Goal: Task Accomplishment & Management: Manage account settings

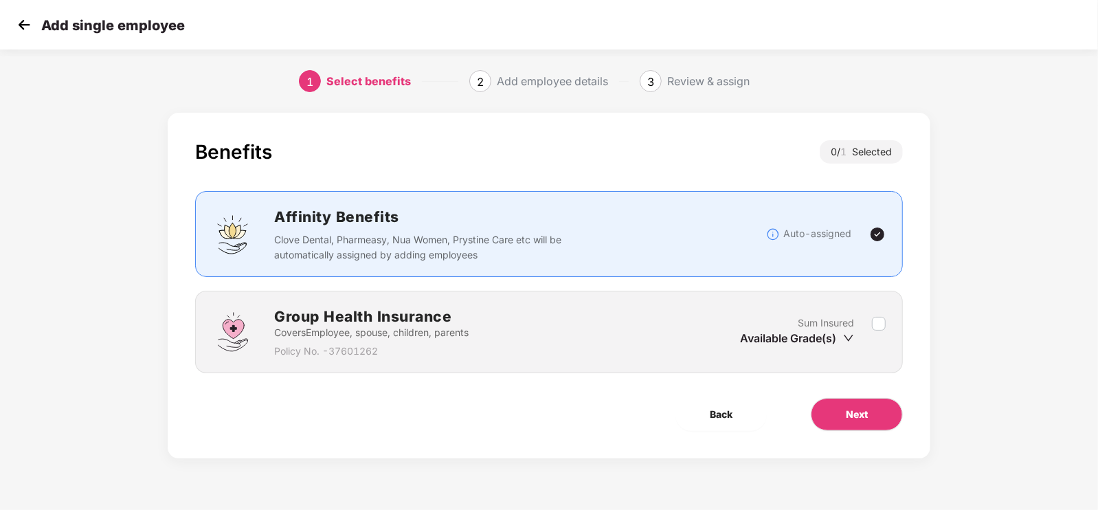
click at [14, 23] on img at bounding box center [24, 24] width 21 height 21
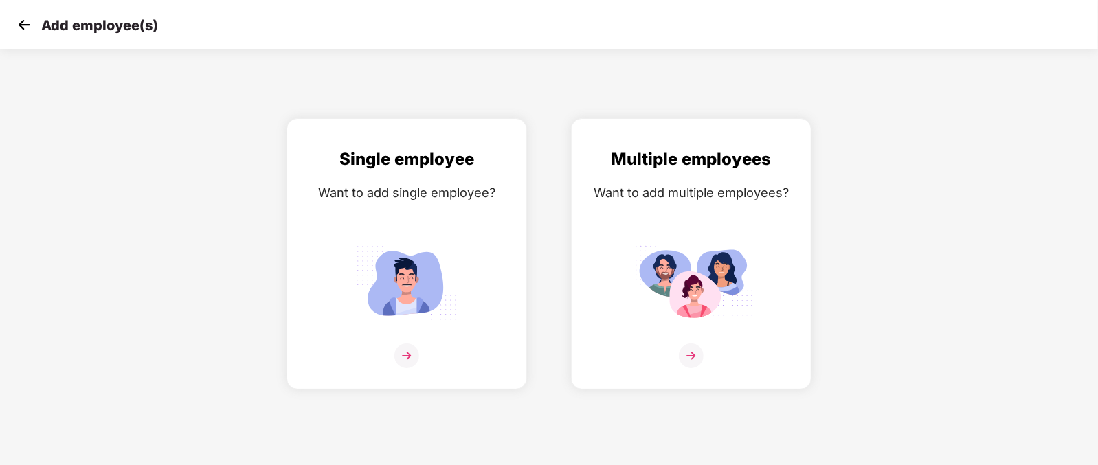
click at [25, 23] on img at bounding box center [24, 24] width 21 height 21
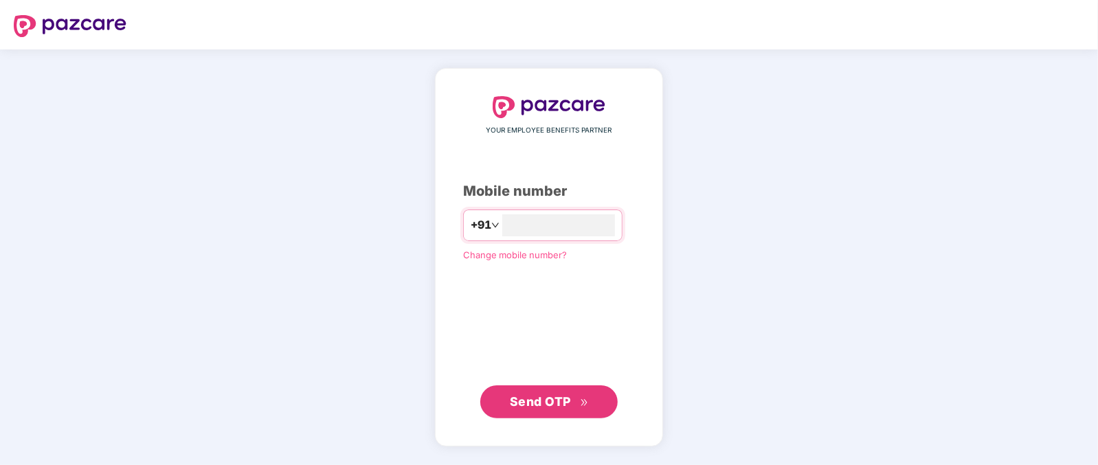
type input "**********"
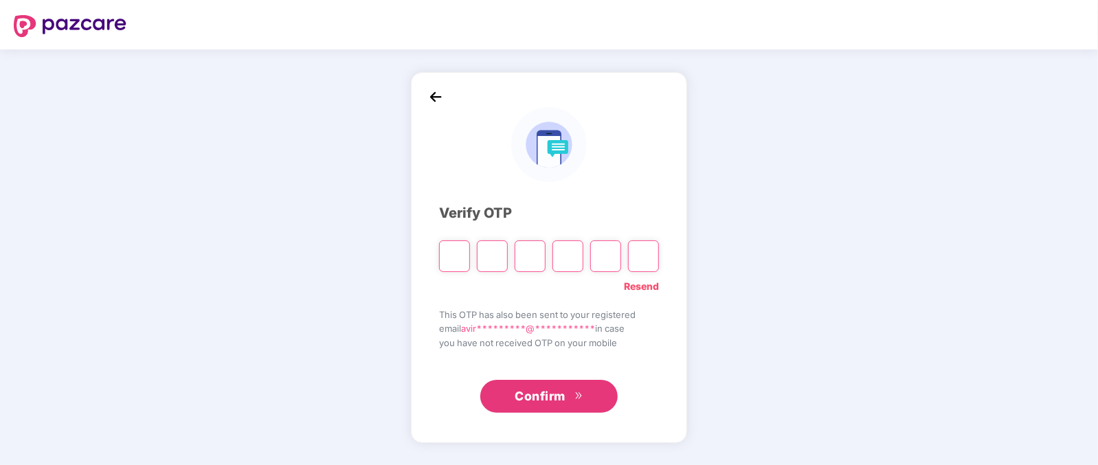
type input "*"
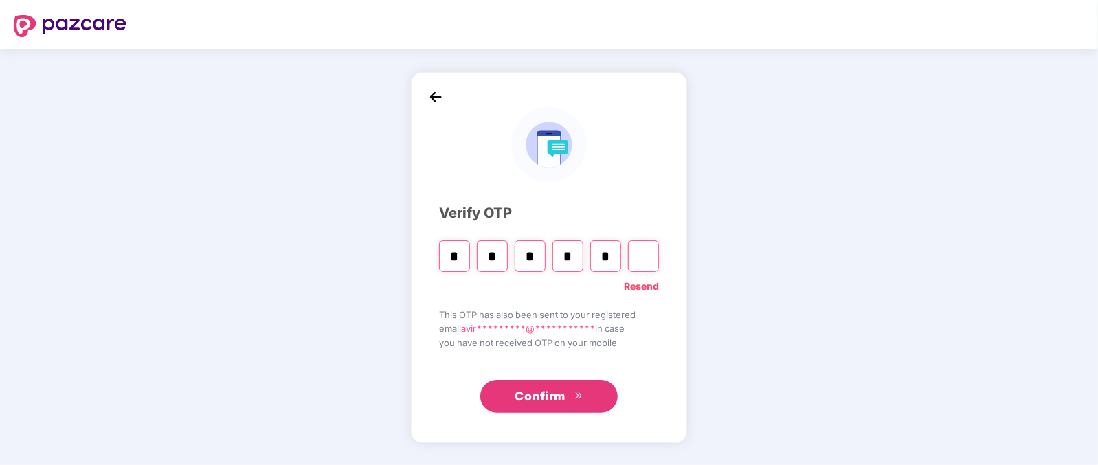
type input "*"
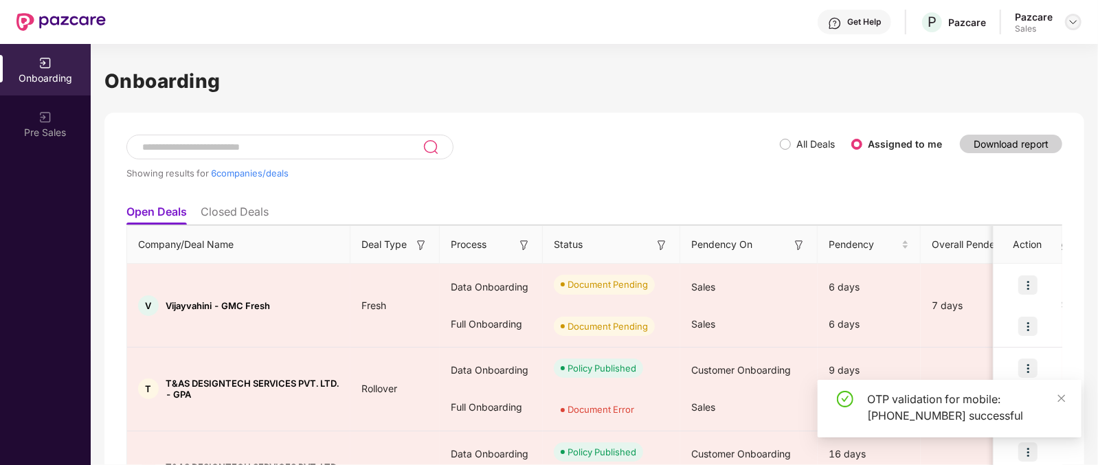
click at [1072, 22] on img at bounding box center [1073, 21] width 11 height 11
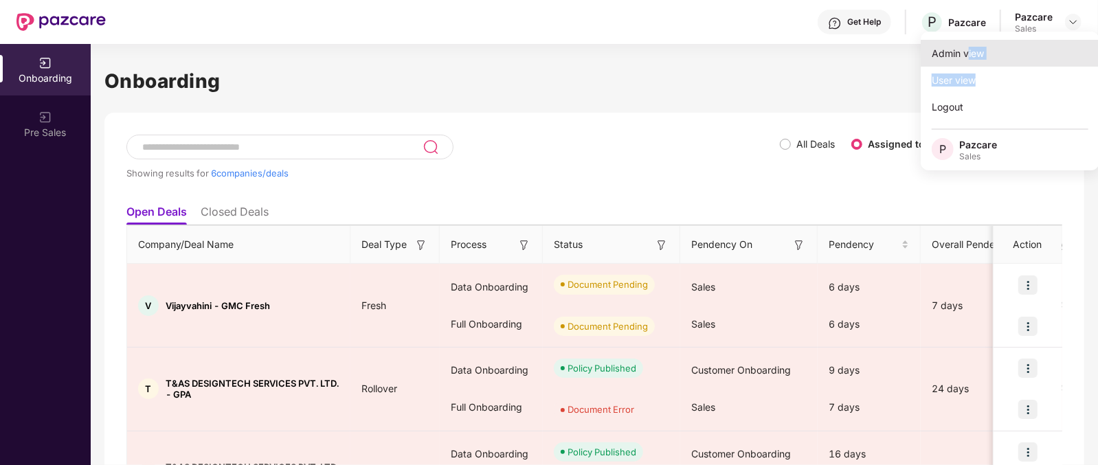
drag, startPoint x: 975, startPoint y: 70, endPoint x: 970, endPoint y: 58, distance: 12.9
click at [970, 58] on div "Admin view User view Logout P Pazcare Sales" at bounding box center [1010, 101] width 179 height 139
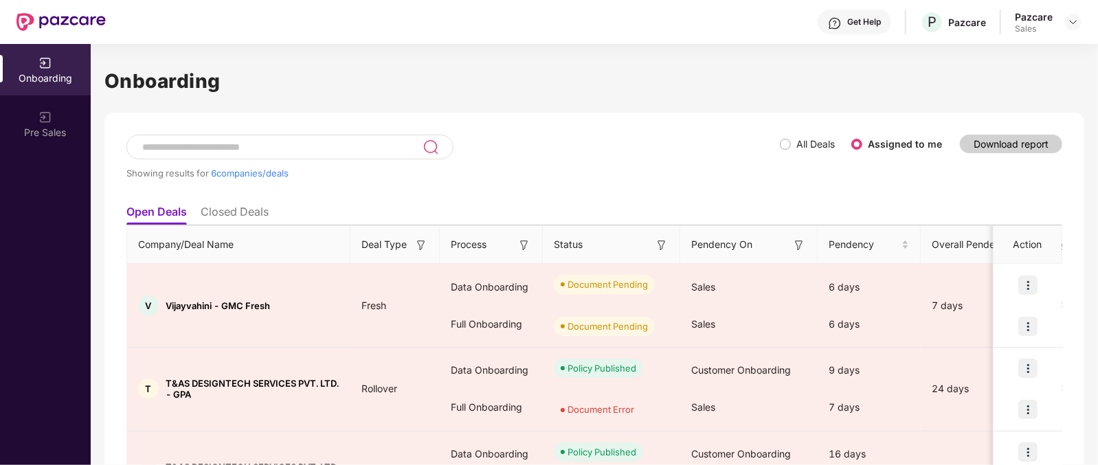
click at [970, 58] on div "Onboarding Showing results for 6 companies/deals All Deals Assigned to me Downl…" at bounding box center [594, 430] width 980 height 773
click at [1079, 18] on div at bounding box center [1073, 22] width 16 height 16
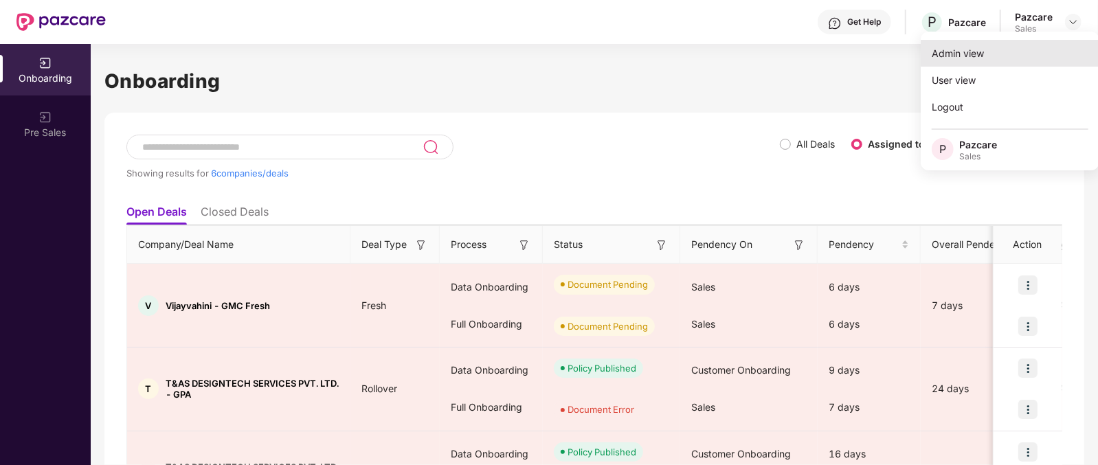
click at [929, 53] on div "Admin view" at bounding box center [1010, 53] width 179 height 27
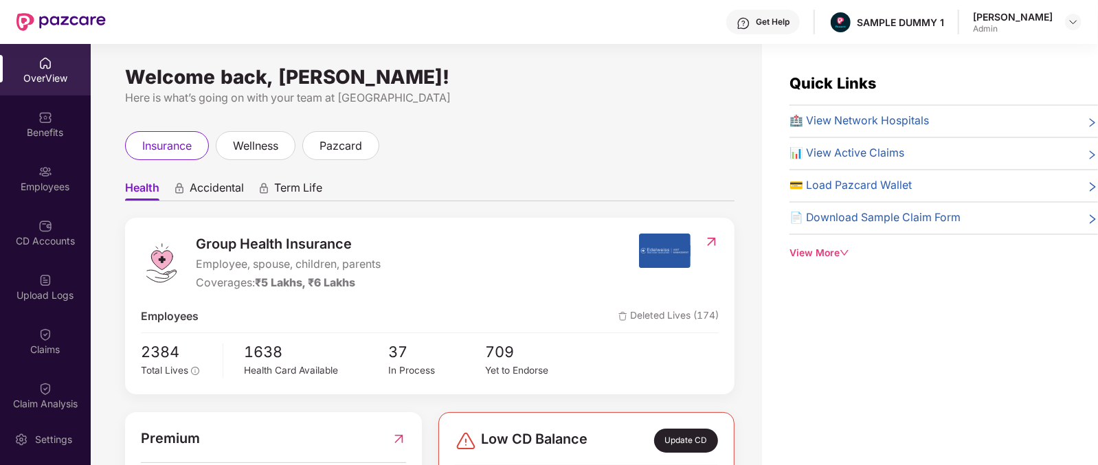
click at [783, 21] on div "Get Help" at bounding box center [773, 21] width 34 height 11
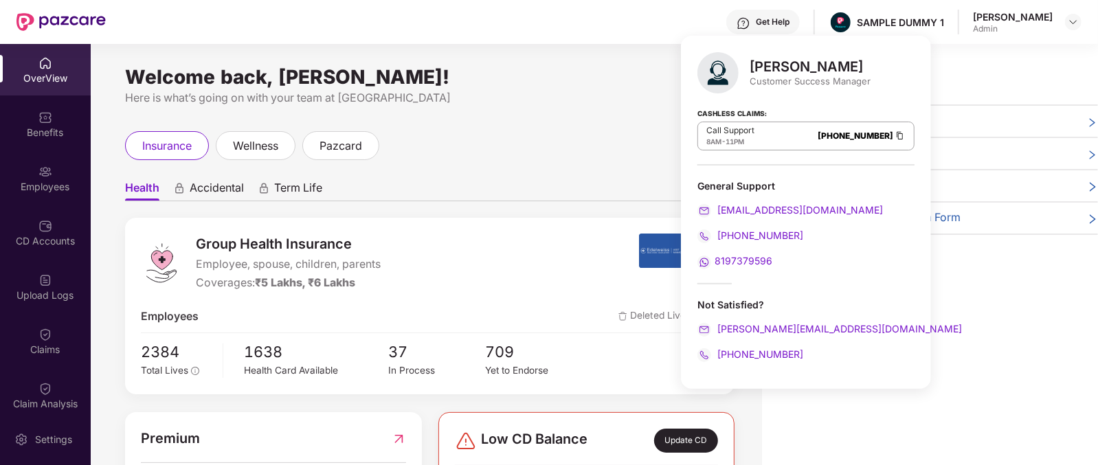
click at [799, 69] on div "[PERSON_NAME]" at bounding box center [810, 66] width 121 height 16
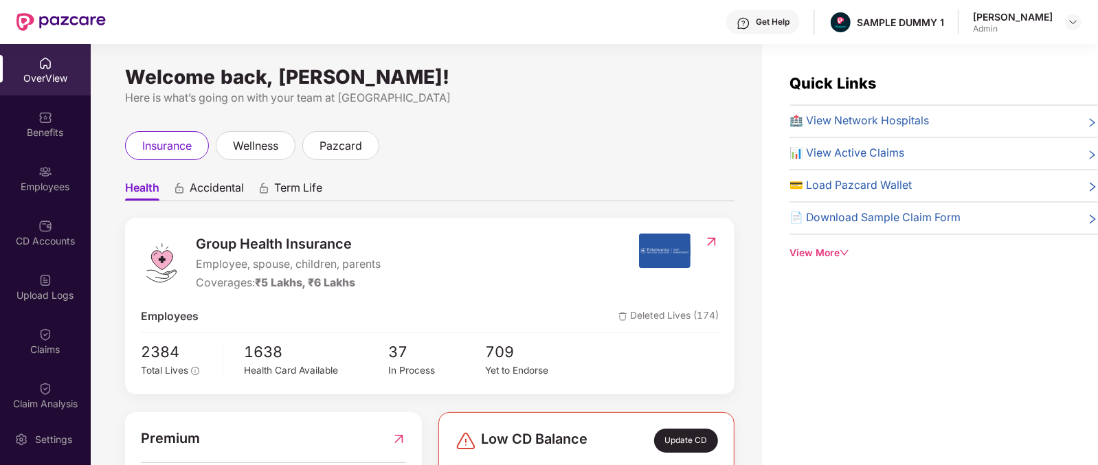
click at [498, 108] on div "Welcome back, [PERSON_NAME]! Here is what’s going on with your team at Pazcare …" at bounding box center [426, 263] width 671 height 438
click at [271, 234] on span "Group Health Insurance" at bounding box center [288, 244] width 185 height 21
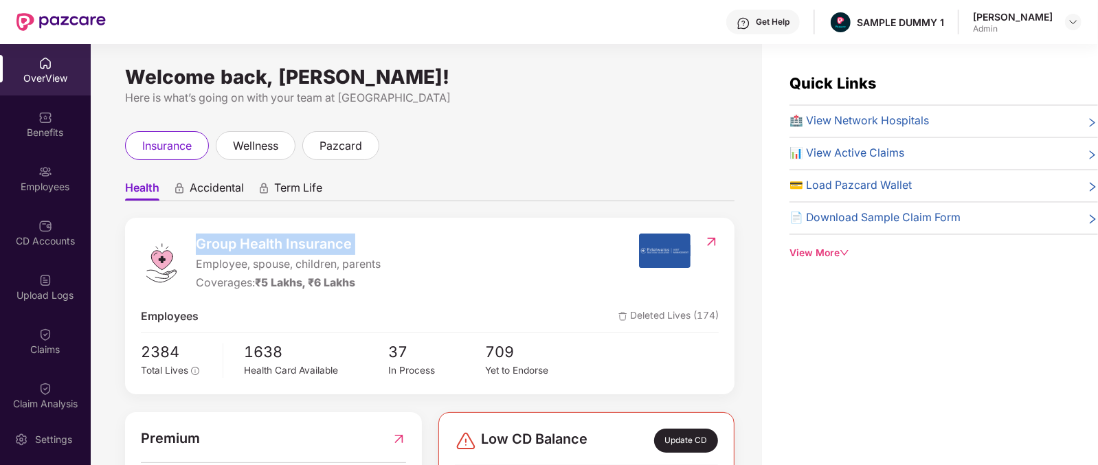
click at [241, 250] on span "Group Health Insurance" at bounding box center [288, 244] width 185 height 21
click at [233, 187] on span "Accidental" at bounding box center [217, 191] width 54 height 20
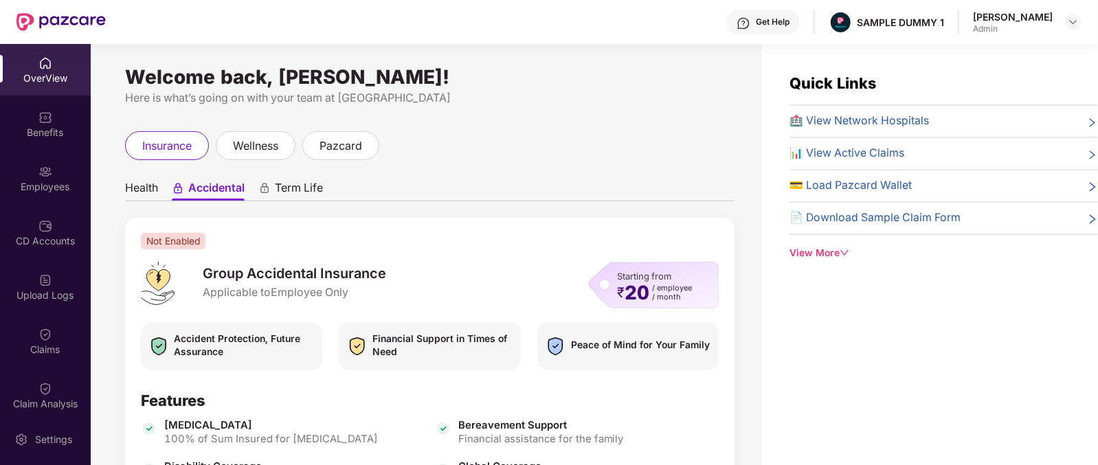
click at [310, 192] on span "Term Life" at bounding box center [299, 191] width 48 height 20
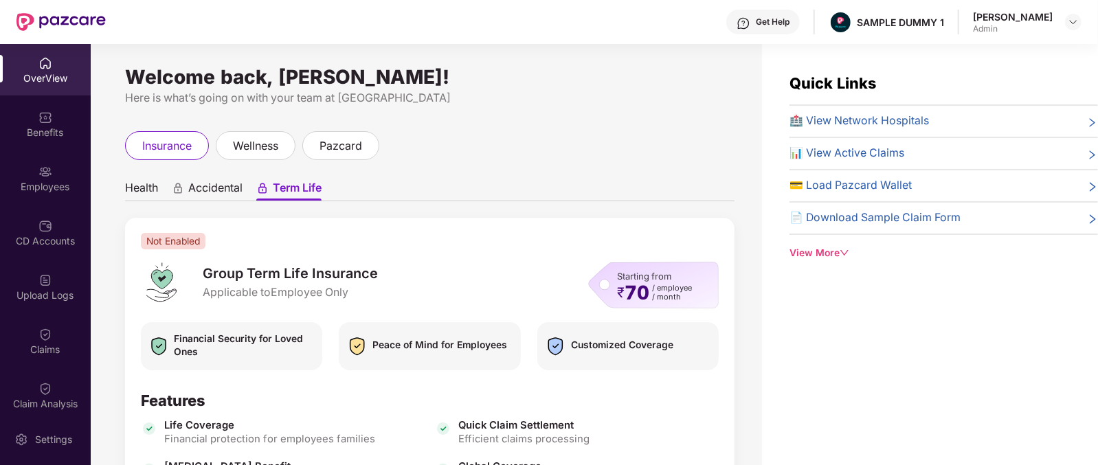
click at [141, 190] on span "Health" at bounding box center [141, 191] width 33 height 20
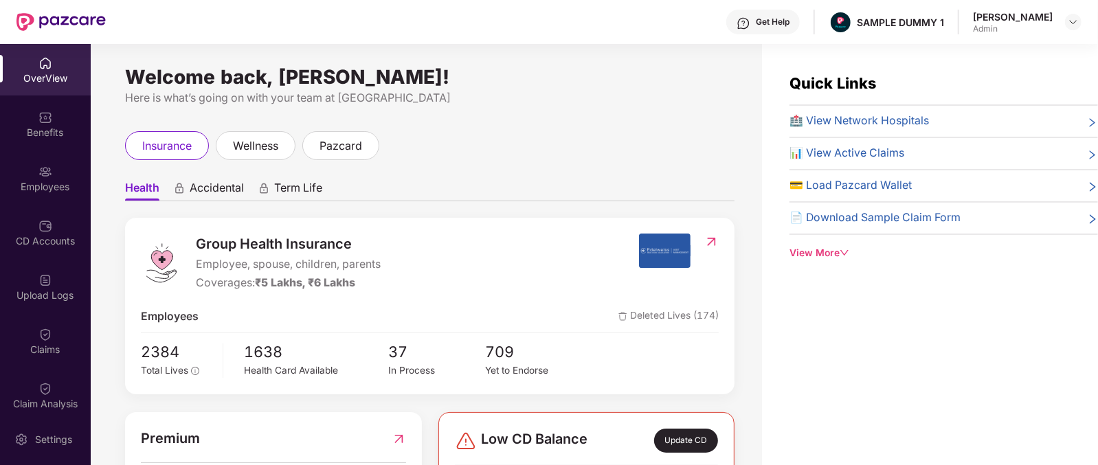
click at [205, 186] on span "Accidental" at bounding box center [217, 191] width 54 height 20
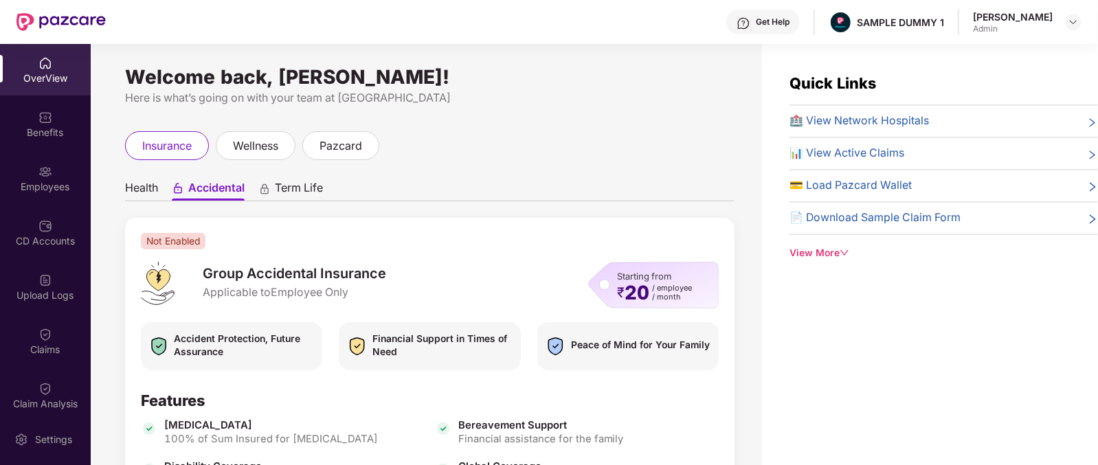
click at [137, 194] on span "Health" at bounding box center [141, 191] width 33 height 20
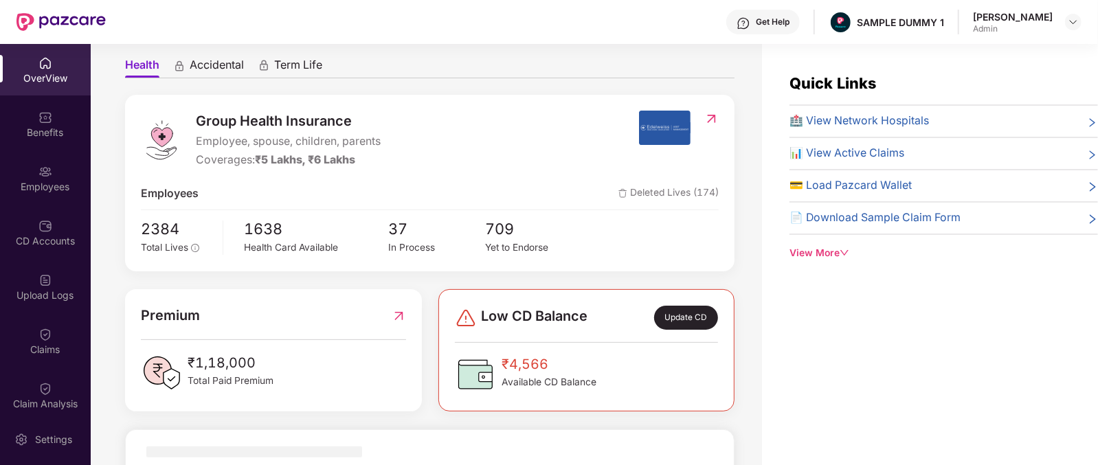
scroll to position [125, 0]
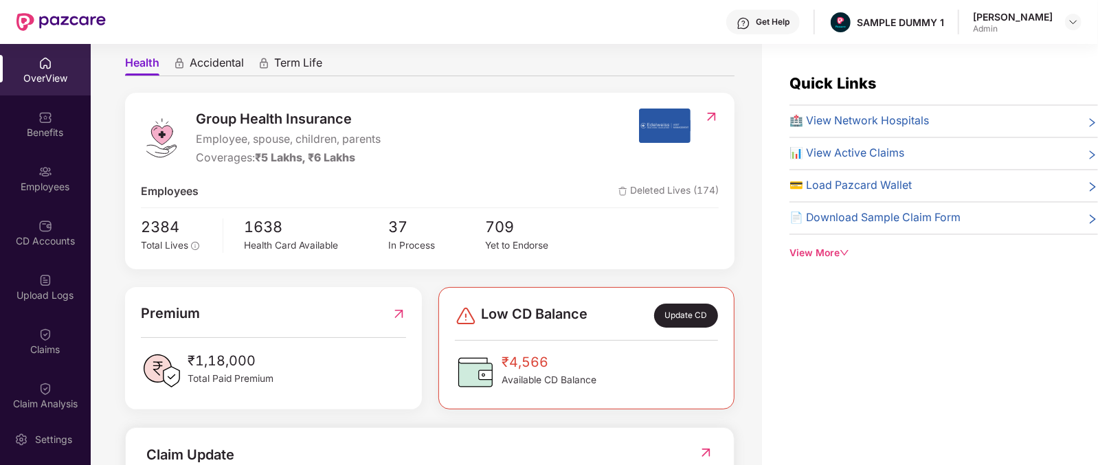
click at [137, 225] on div "Group Health Insurance Employee, spouse, children, parents Coverages: ₹5 Lakhs,…" at bounding box center [430, 181] width 610 height 177
click at [238, 223] on div "2384 Total Lives 1638 Health Card Available 37 In Process 709 Yet to Endorse" at bounding box center [430, 234] width 578 height 38
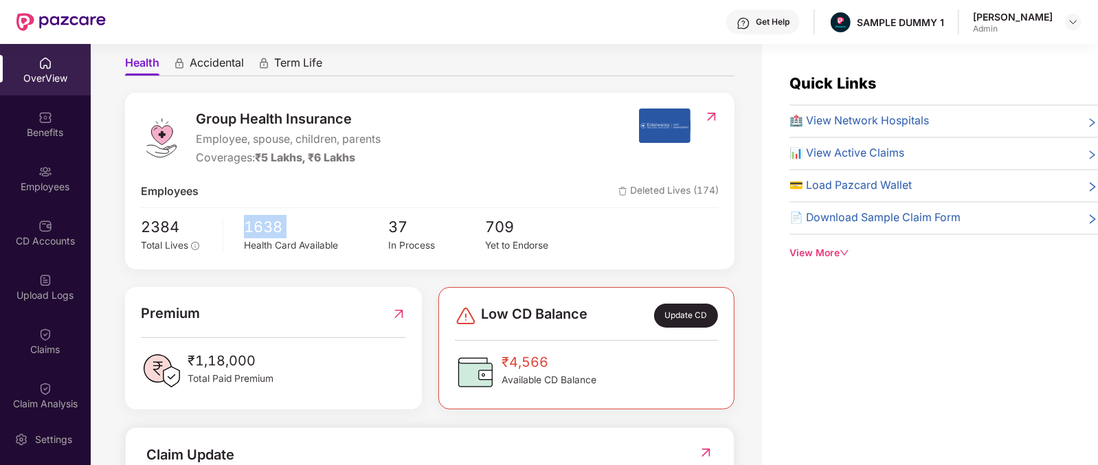
click at [238, 223] on div "2384 Total Lives 1638 Health Card Available 37 In Process 709 Yet to Endorse" at bounding box center [430, 234] width 578 height 38
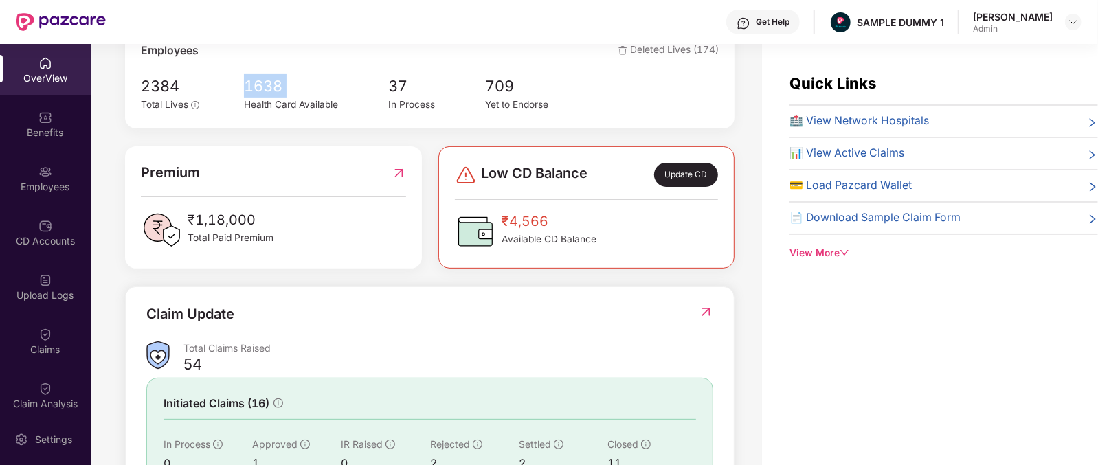
scroll to position [297, 0]
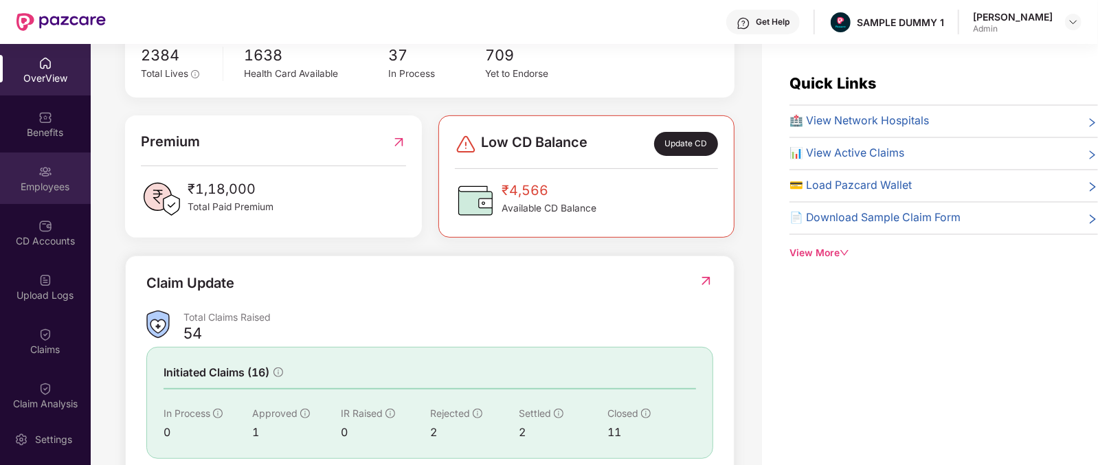
click at [27, 177] on div "Employees" at bounding box center [45, 179] width 91 height 52
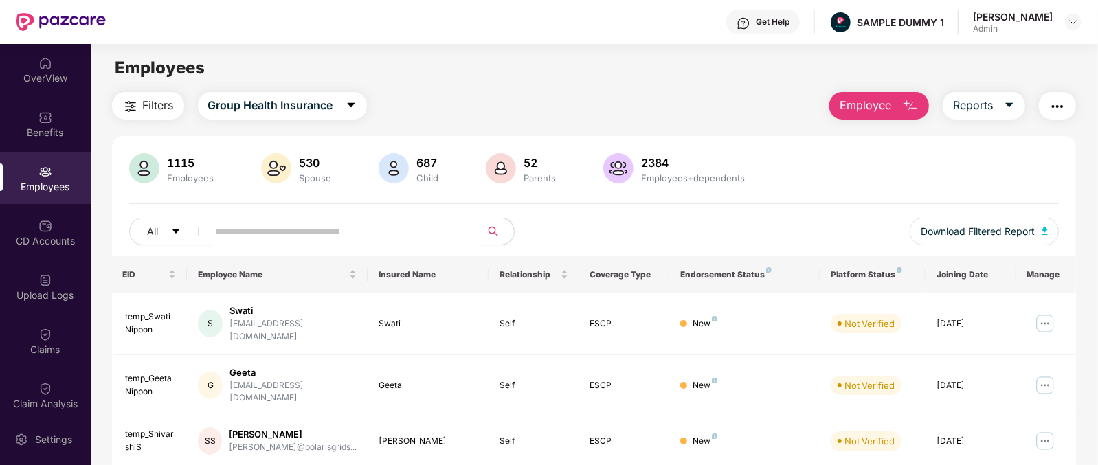
click at [900, 108] on button "Employee" at bounding box center [880, 105] width 100 height 27
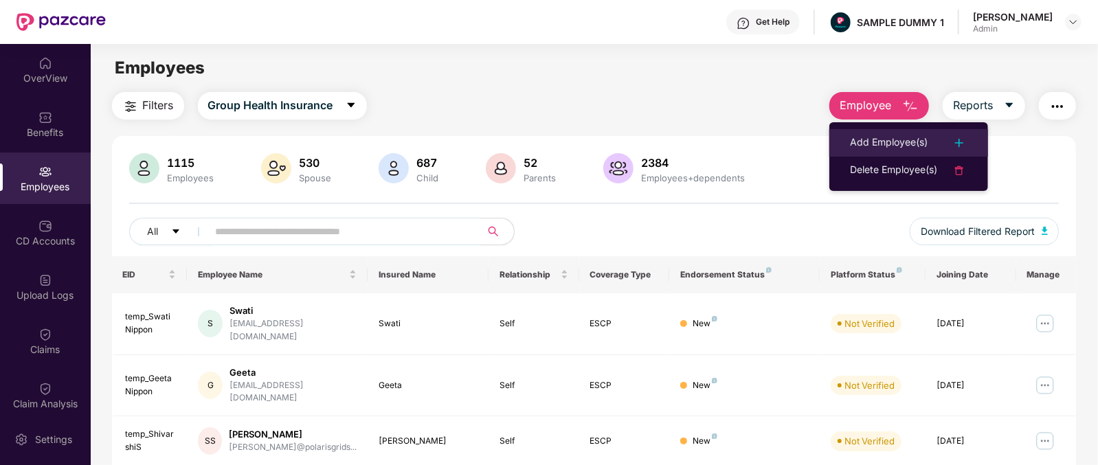
click at [874, 139] on div "Add Employee(s)" at bounding box center [889, 143] width 78 height 16
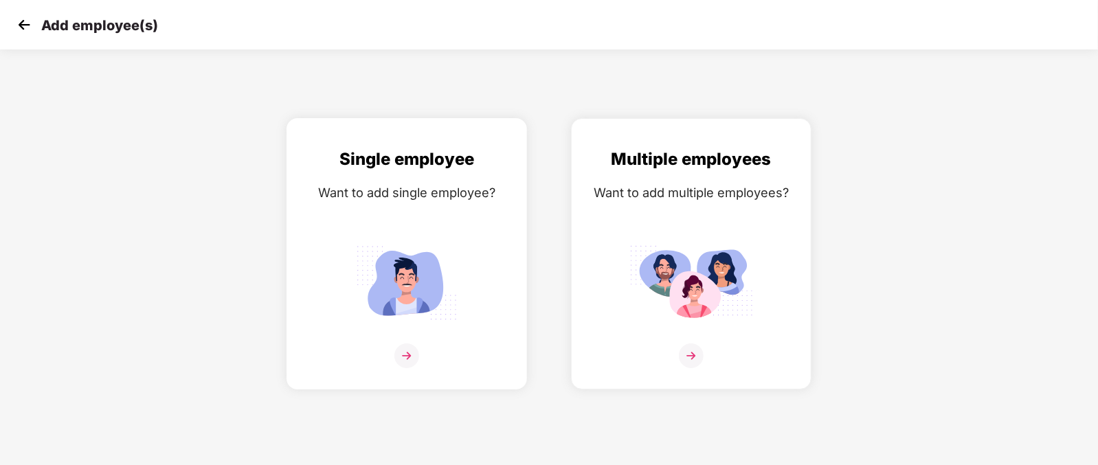
click at [400, 368] on img at bounding box center [406, 356] width 25 height 25
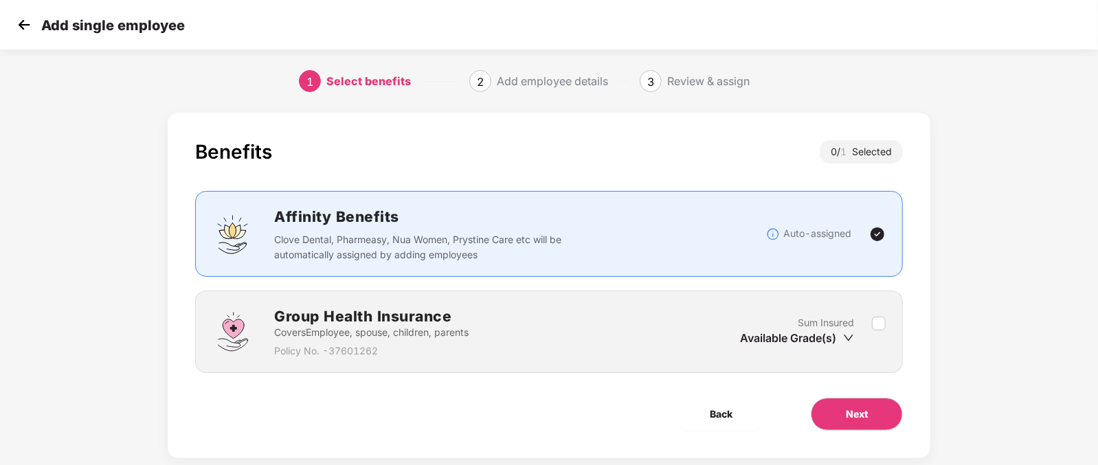
scroll to position [27, 0]
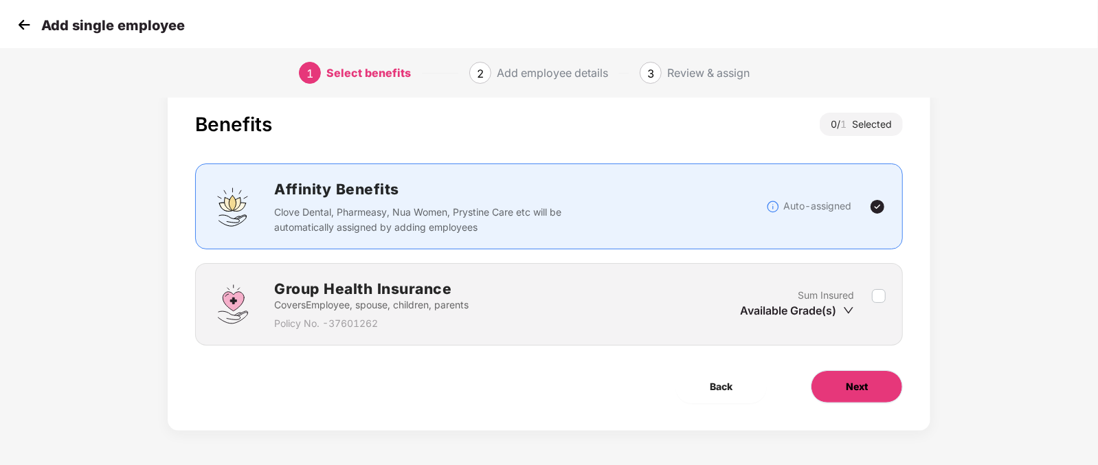
click at [832, 391] on button "Next" at bounding box center [857, 386] width 92 height 33
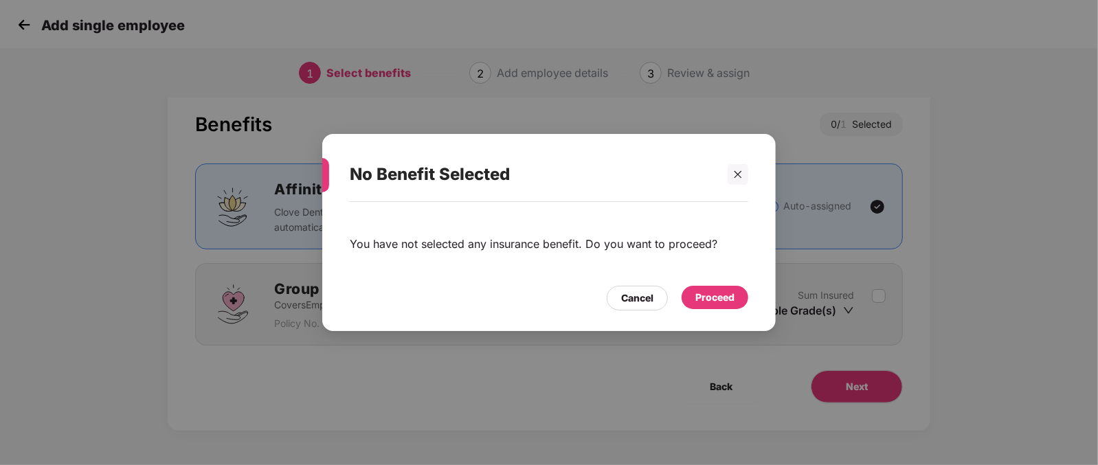
click at [711, 299] on div "Proceed" at bounding box center [715, 297] width 39 height 15
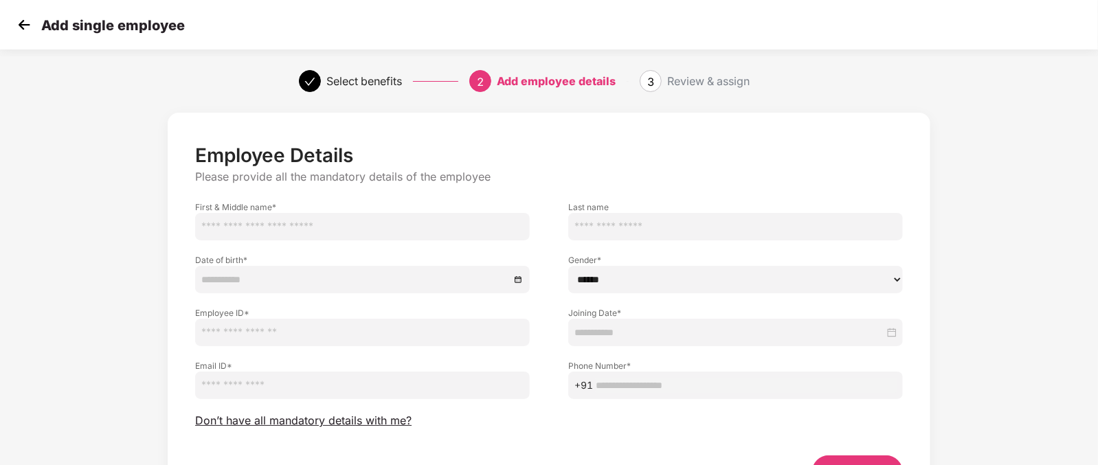
scroll to position [85, 0]
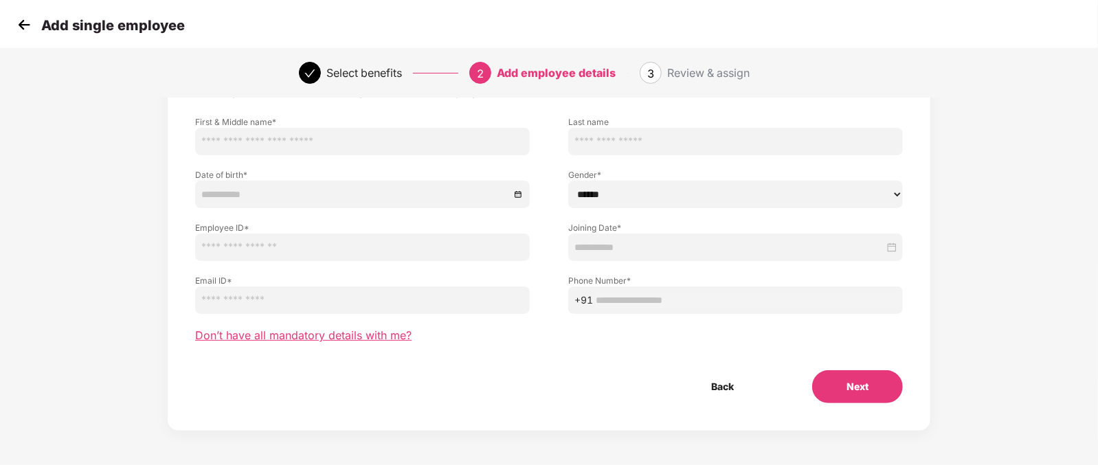
click at [325, 331] on span "Don’t have all mandatory details with me?" at bounding box center [303, 336] width 216 height 14
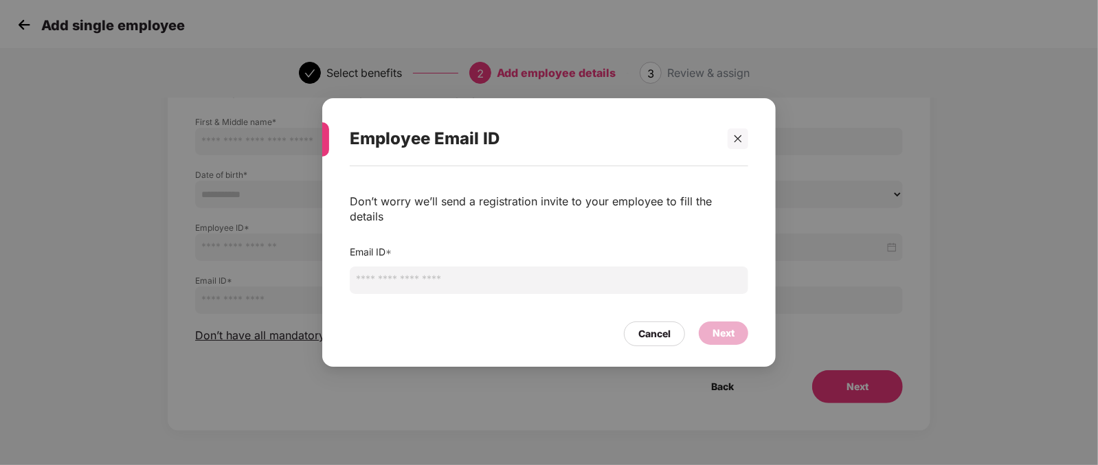
click at [410, 269] on input "email" at bounding box center [549, 280] width 399 height 27
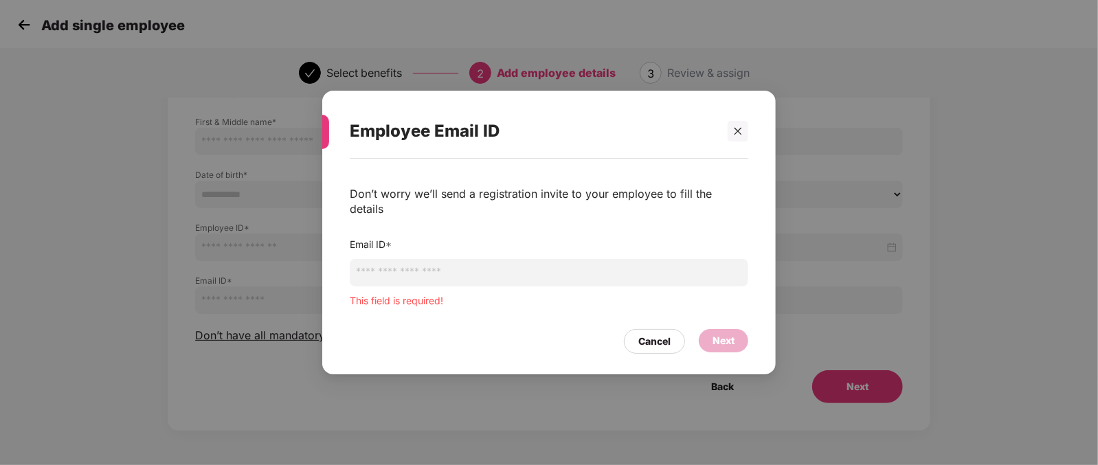
click at [688, 239] on div "Email ID * This field is required!" at bounding box center [549, 272] width 399 height 71
click at [737, 136] on icon "close" at bounding box center [738, 131] width 10 height 10
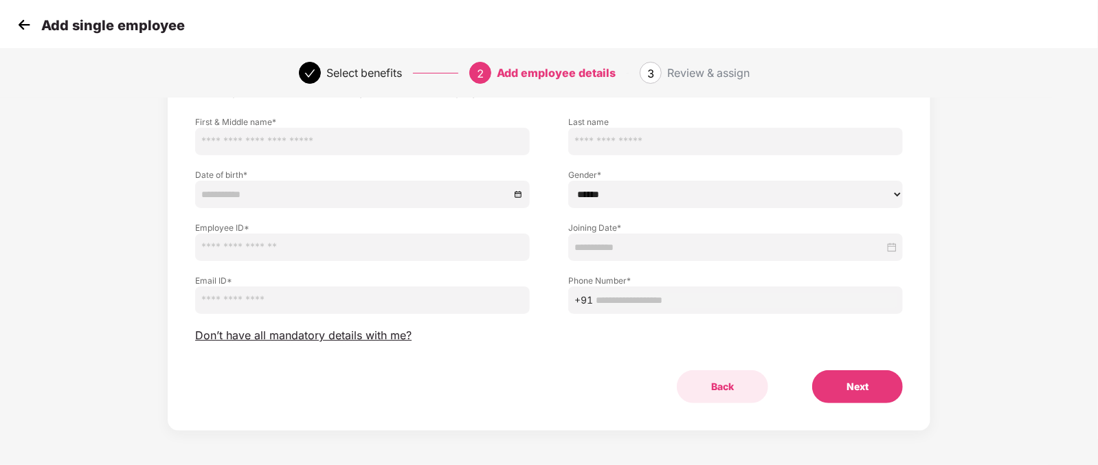
click at [716, 379] on button "Back" at bounding box center [722, 386] width 91 height 33
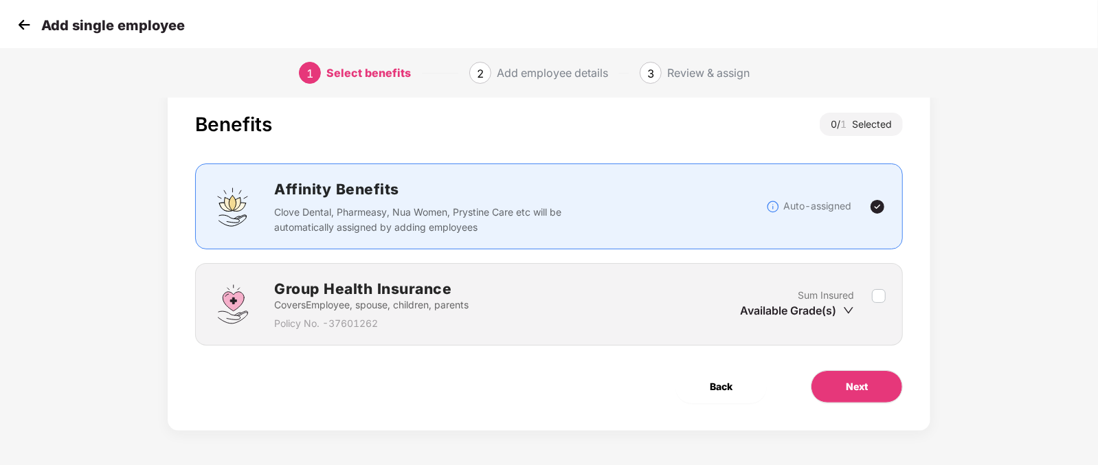
click at [716, 379] on span "Back" at bounding box center [721, 386] width 23 height 15
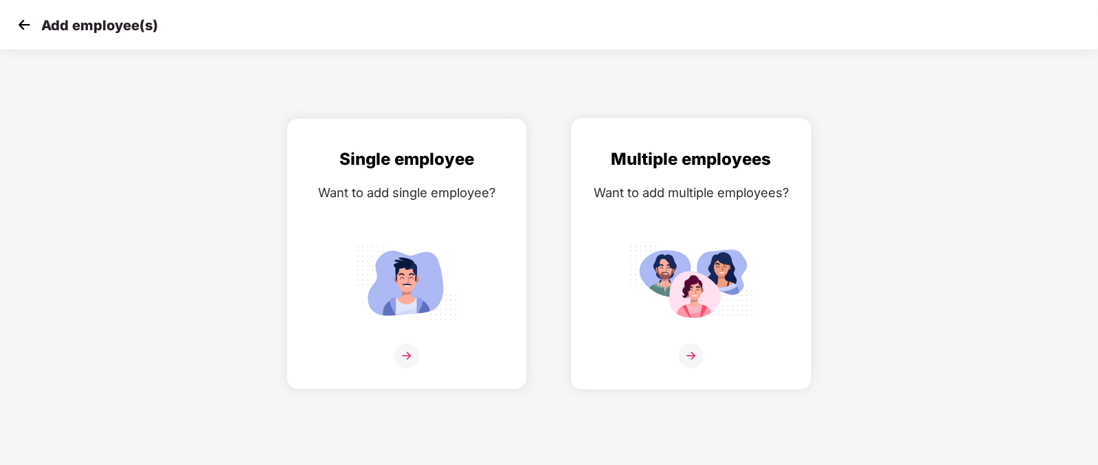
click at [702, 210] on div "Multiple employees Want to add multiple employees?" at bounding box center [692, 265] width 212 height 239
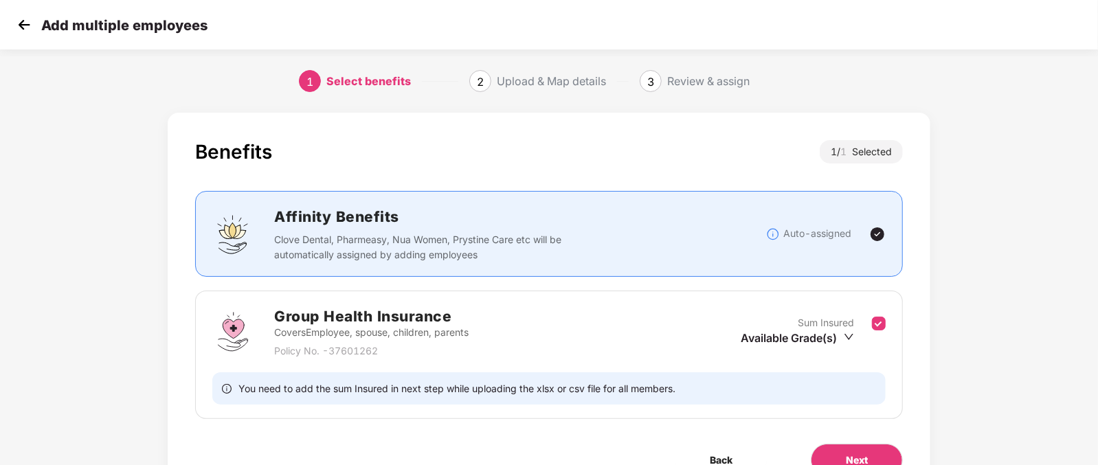
scroll to position [73, 0]
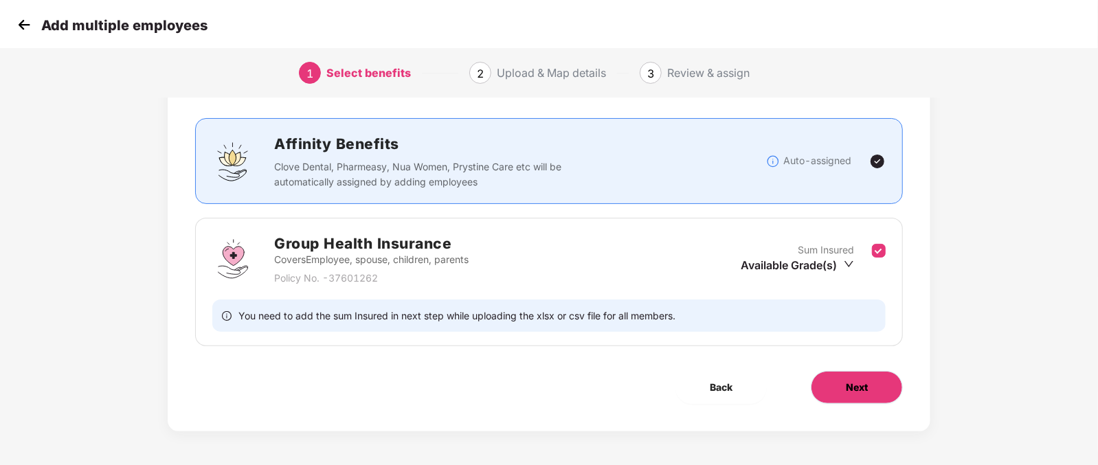
click at [856, 390] on span "Next" at bounding box center [857, 387] width 22 height 15
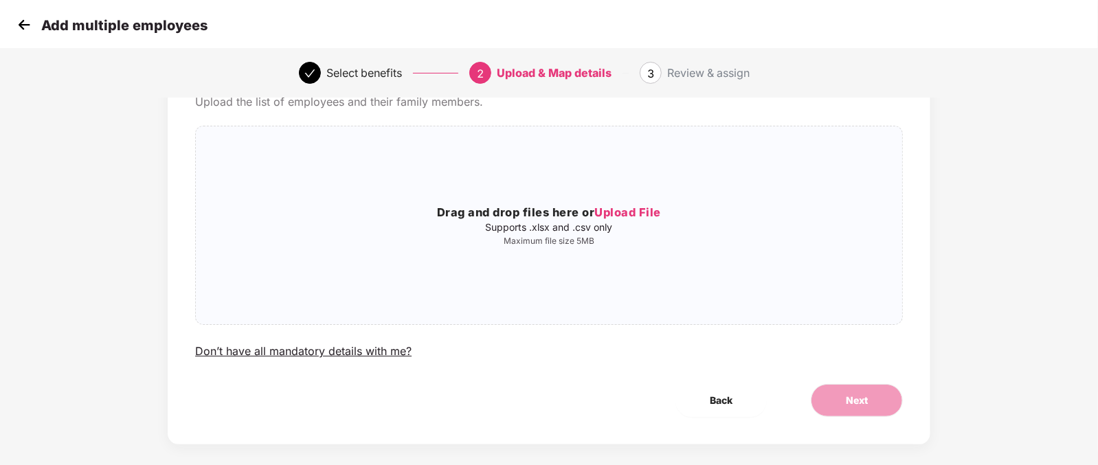
scroll to position [0, 0]
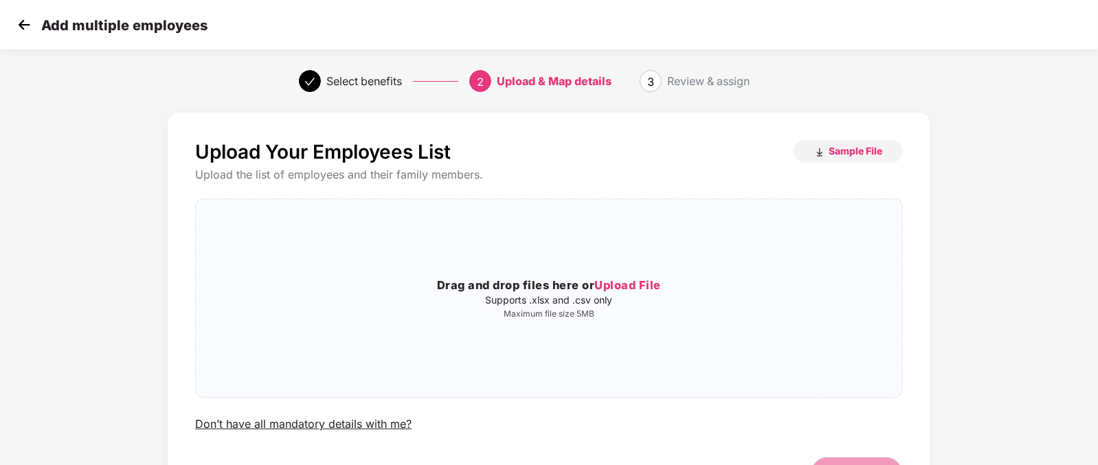
click at [21, 21] on img at bounding box center [24, 24] width 21 height 21
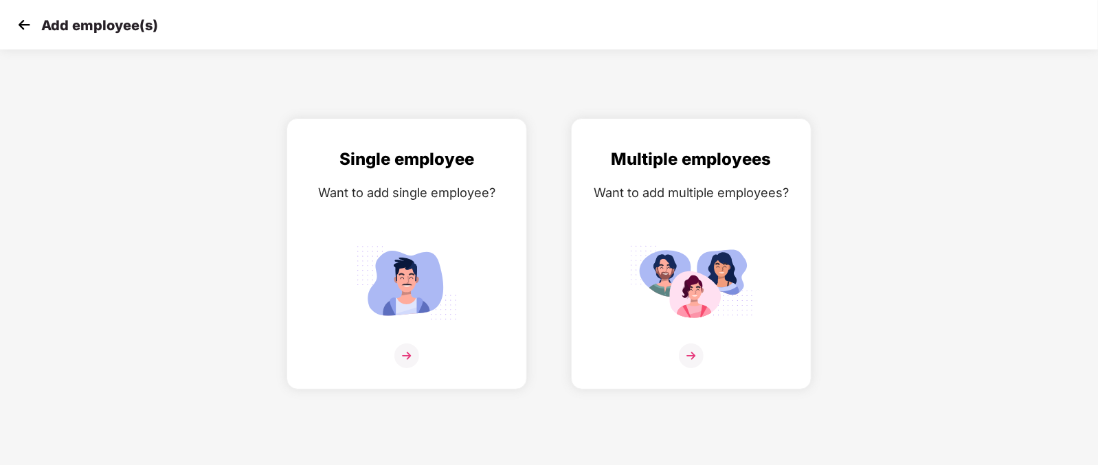
click at [21, 21] on img at bounding box center [24, 24] width 21 height 21
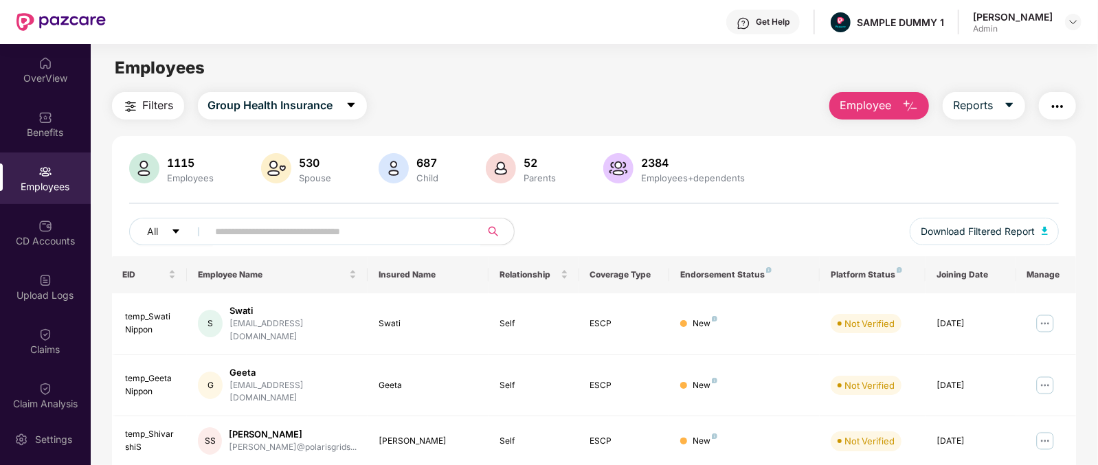
click at [874, 104] on span "Employee" at bounding box center [866, 105] width 52 height 17
click at [682, 111] on div "Filters Group Health Insurance Employee Reports" at bounding box center [594, 105] width 965 height 27
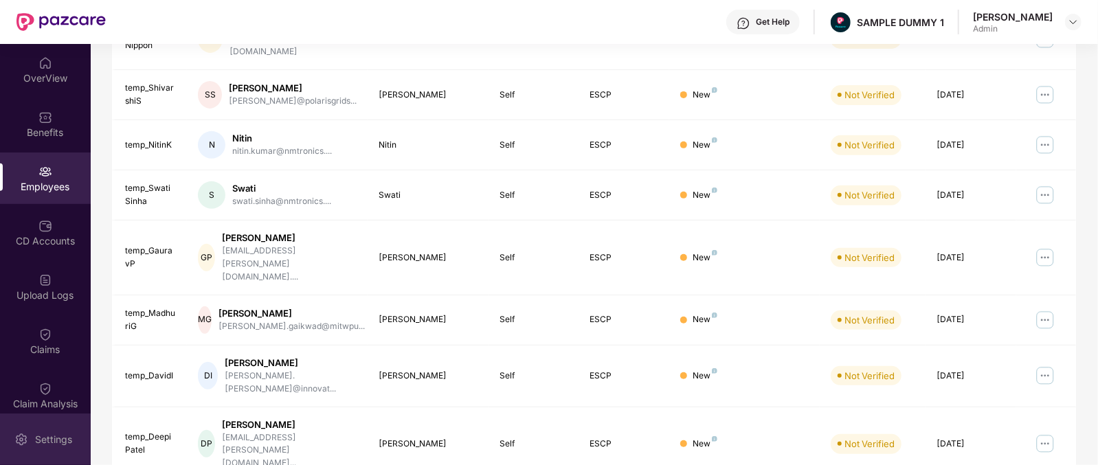
scroll to position [354, 0]
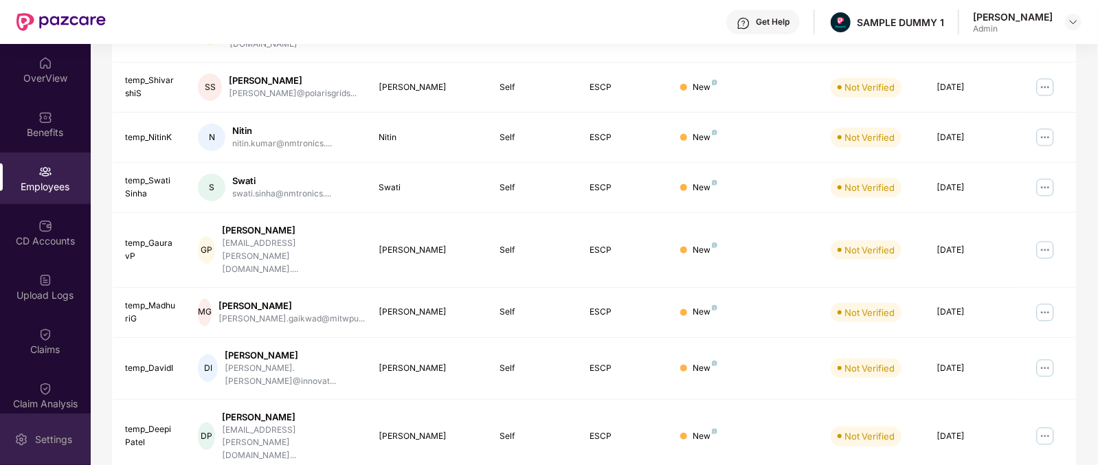
click at [45, 439] on div "Settings" at bounding box center [53, 440] width 45 height 14
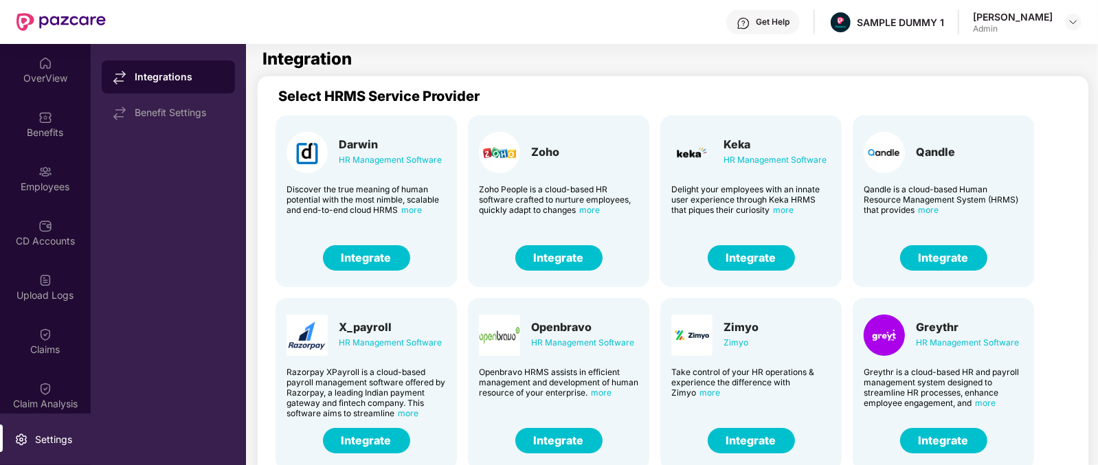
click at [715, 151] on div "Keka HR Management Software" at bounding box center [750, 152] width 159 height 41
click at [731, 142] on div "Keka" at bounding box center [775, 144] width 103 height 14
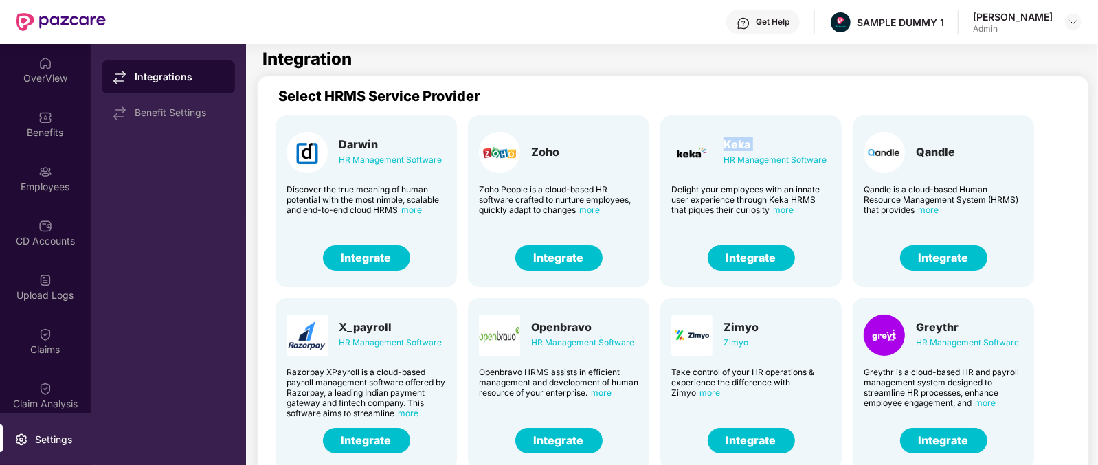
click at [731, 142] on div "Keka" at bounding box center [775, 144] width 103 height 14
click at [751, 267] on button "Integrate" at bounding box center [751, 257] width 87 height 25
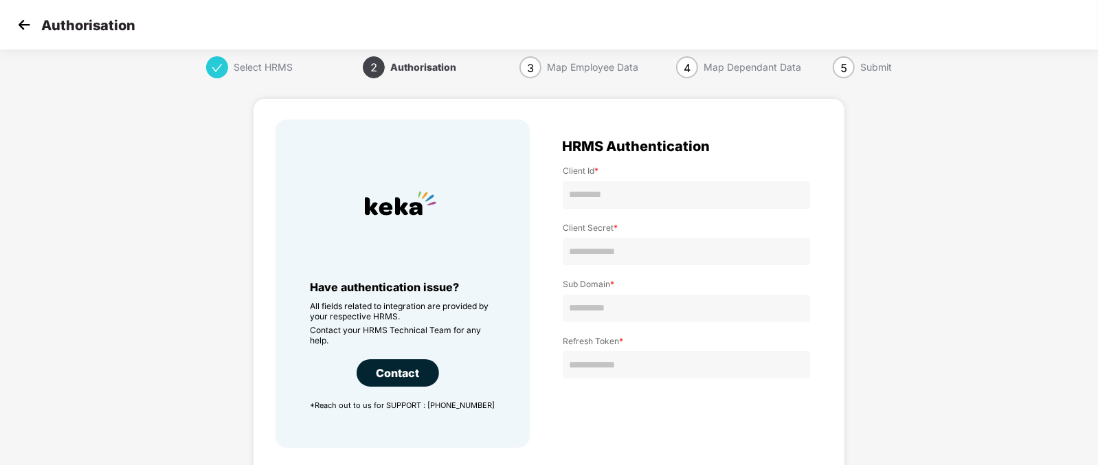
click at [25, 28] on img at bounding box center [24, 24] width 21 height 21
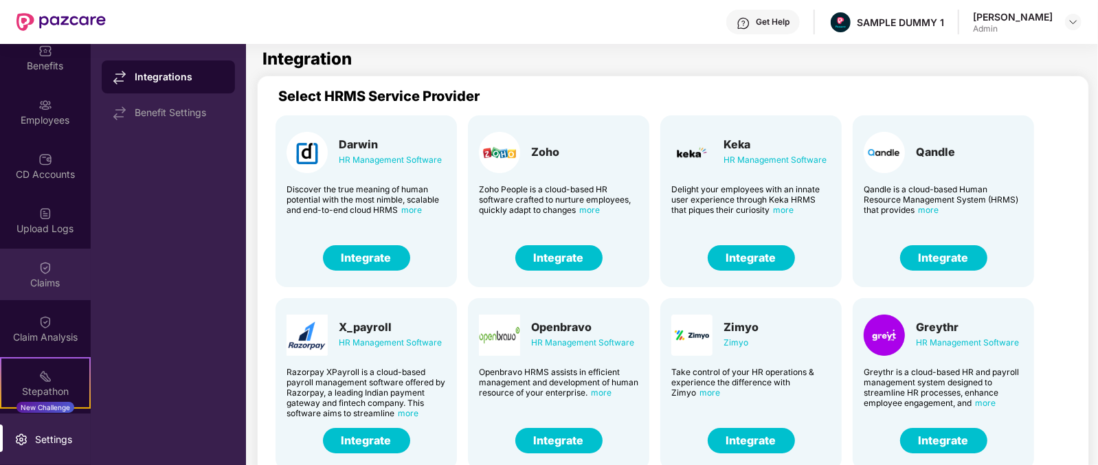
scroll to position [137, 0]
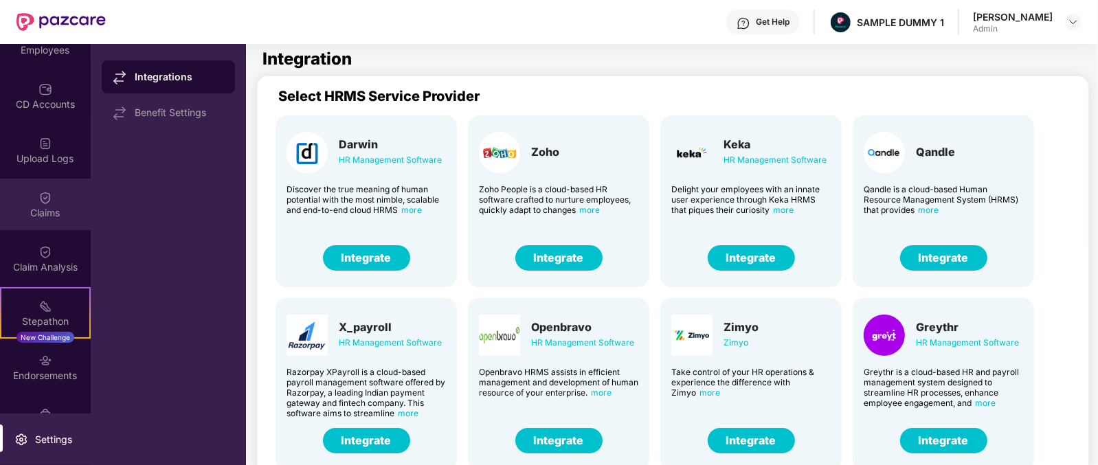
click at [56, 177] on div "OverView Benefits Employees CD Accounts Upload Logs Claims Claim Analysis Stepa…" at bounding box center [45, 229] width 91 height 370
click at [49, 197] on img at bounding box center [45, 198] width 14 height 14
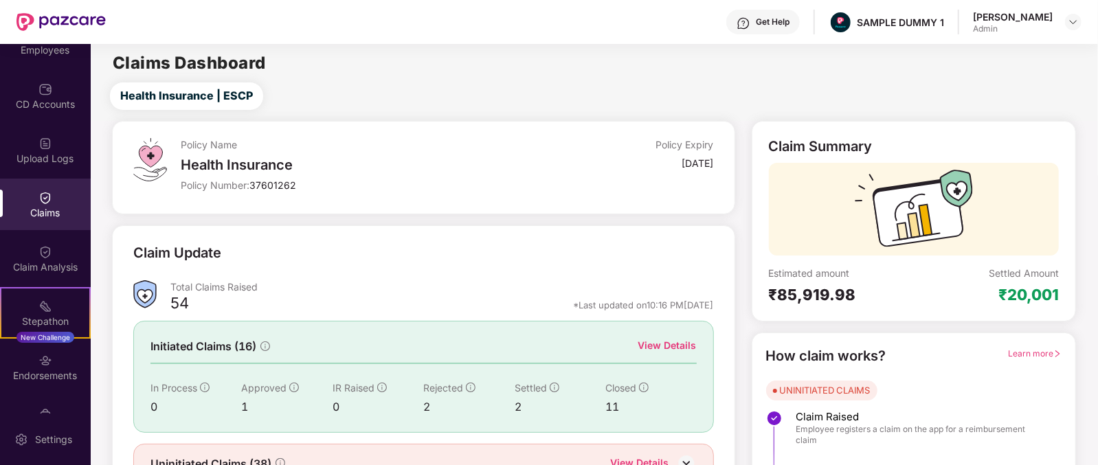
click at [668, 348] on div "View Details" at bounding box center [667, 345] width 58 height 15
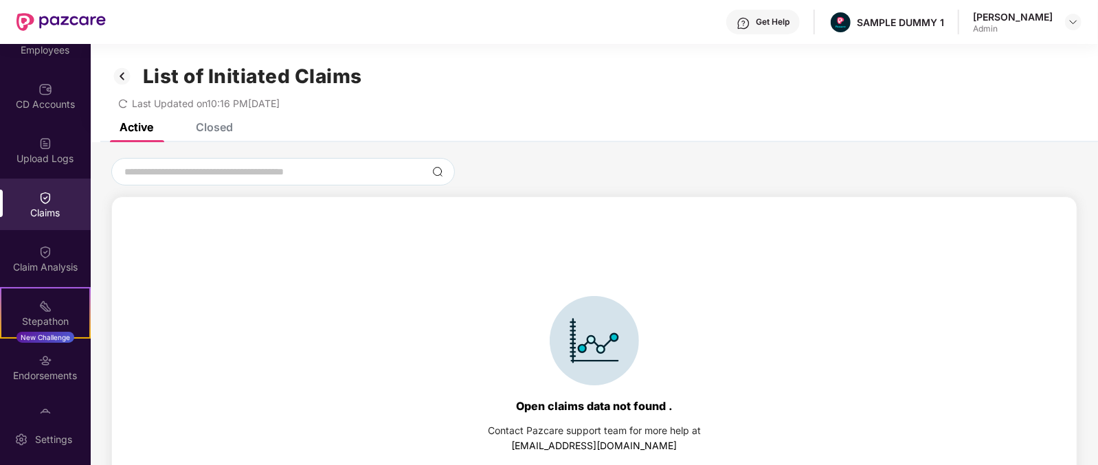
scroll to position [58, 0]
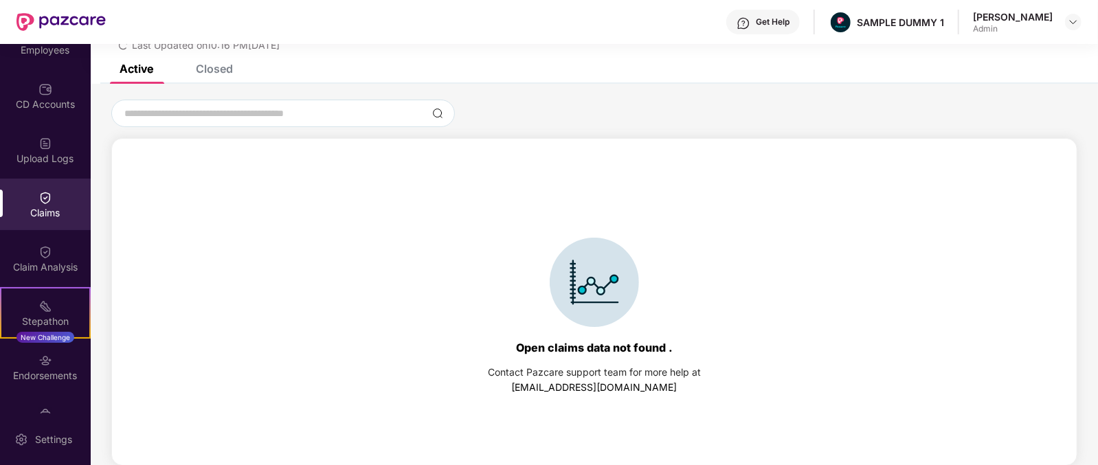
click at [227, 66] on div "Closed" at bounding box center [214, 69] width 37 height 14
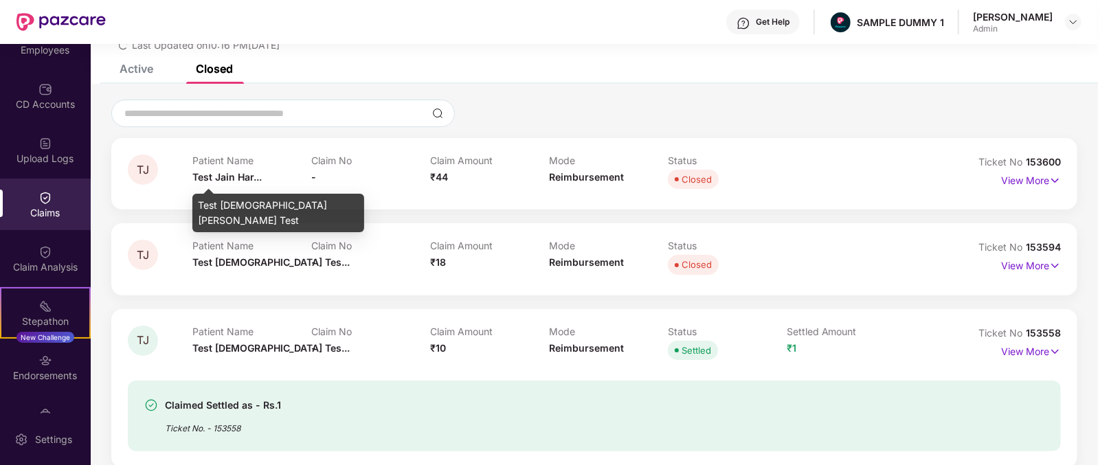
click at [203, 181] on span "Test Jain Har..." at bounding box center [226, 177] width 69 height 12
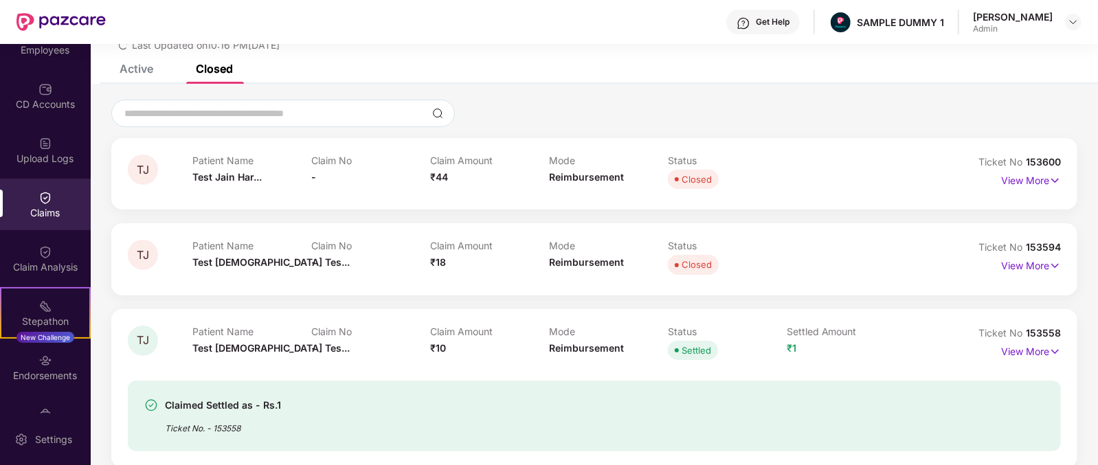
click at [430, 180] on span "₹44" at bounding box center [439, 177] width 18 height 12
click at [564, 183] on div "Mode Reimbursement" at bounding box center [608, 174] width 119 height 38
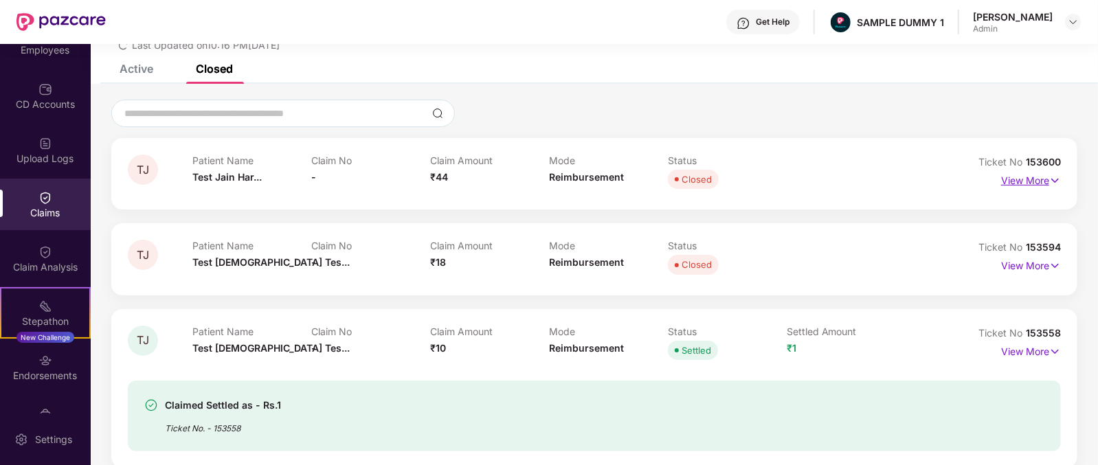
click at [1041, 180] on p "View More" at bounding box center [1031, 179] width 60 height 19
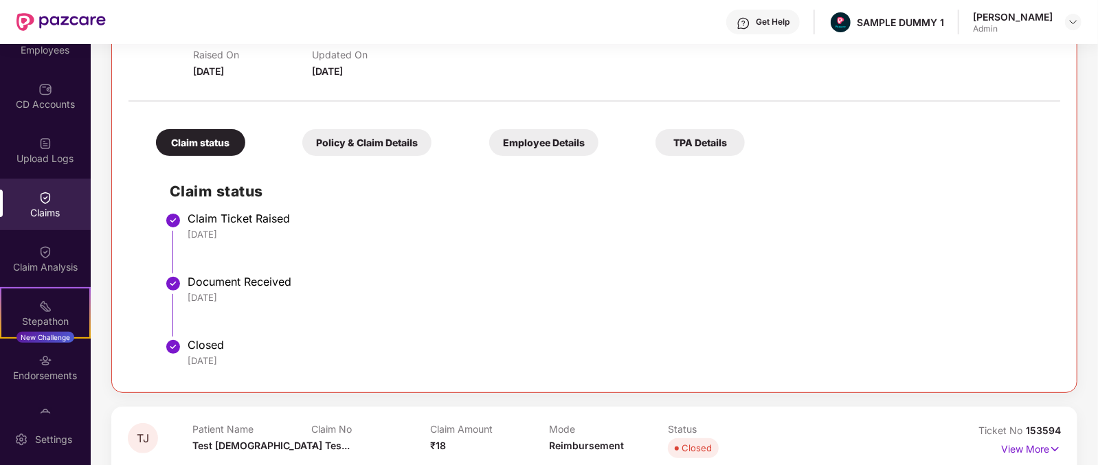
scroll to position [0, 0]
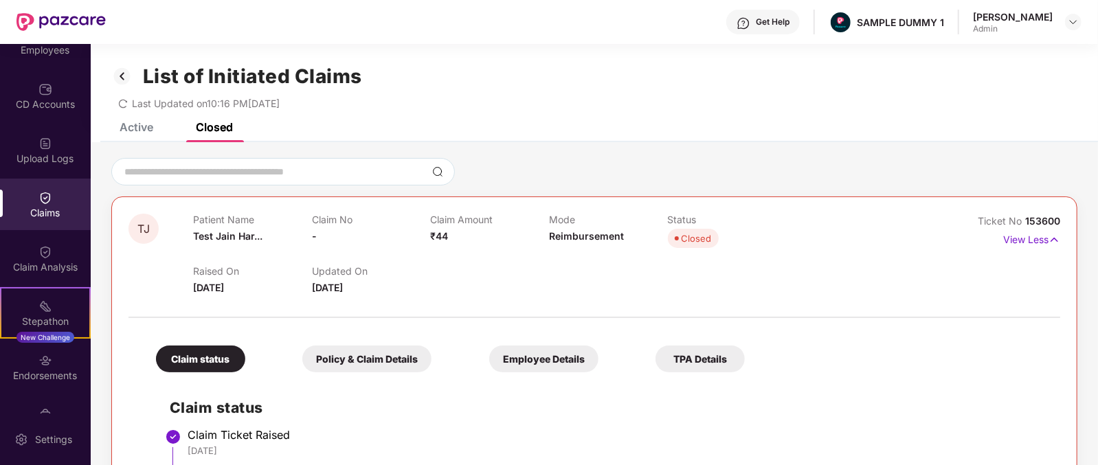
click at [786, 29] on div "Get Help" at bounding box center [763, 22] width 74 height 25
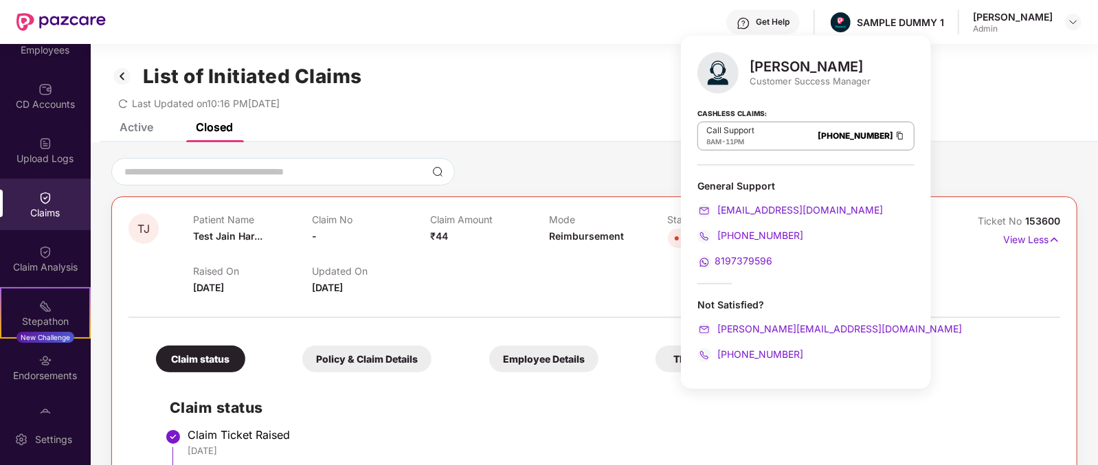
click at [748, 59] on div at bounding box center [724, 72] width 52 height 41
click at [780, 65] on div "[PERSON_NAME]" at bounding box center [810, 66] width 121 height 16
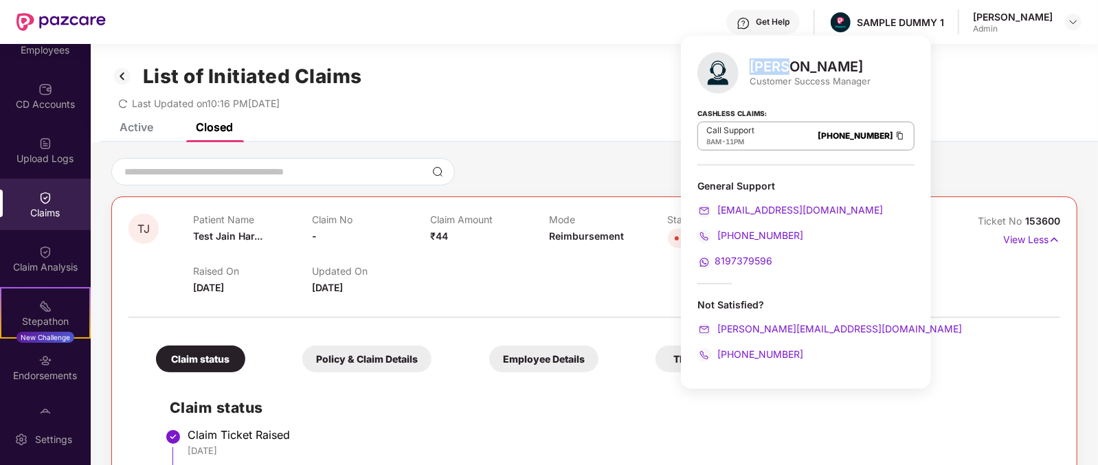
click at [780, 65] on div "[PERSON_NAME]" at bounding box center [810, 66] width 121 height 16
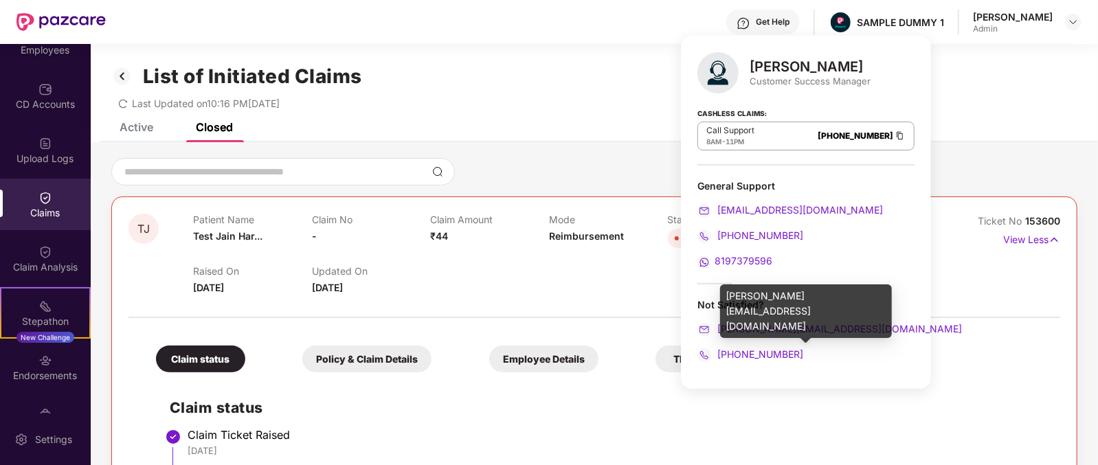
click at [856, 328] on div "[PERSON_NAME][EMAIL_ADDRESS][DOMAIN_NAME]" at bounding box center [806, 329] width 217 height 15
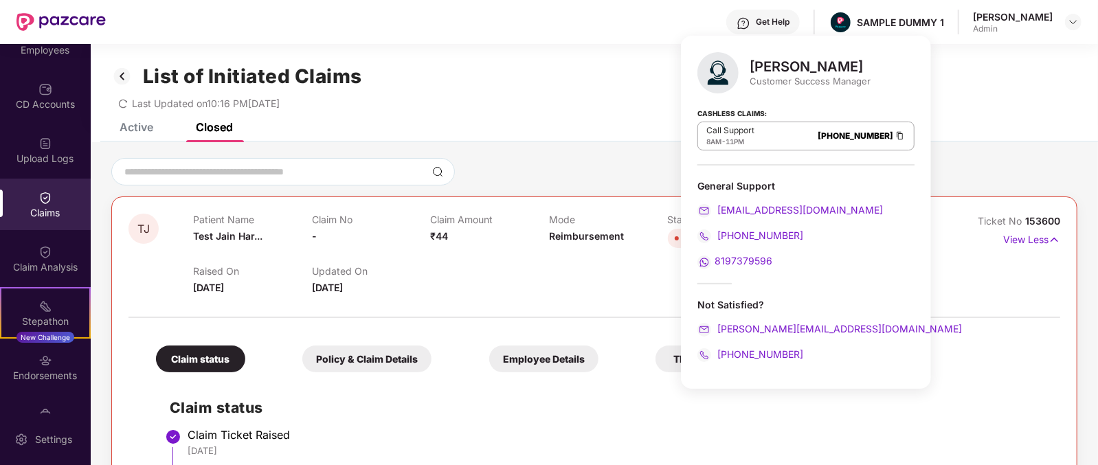
click at [820, 355] on div "[PHONE_NUMBER]" at bounding box center [806, 354] width 217 height 15
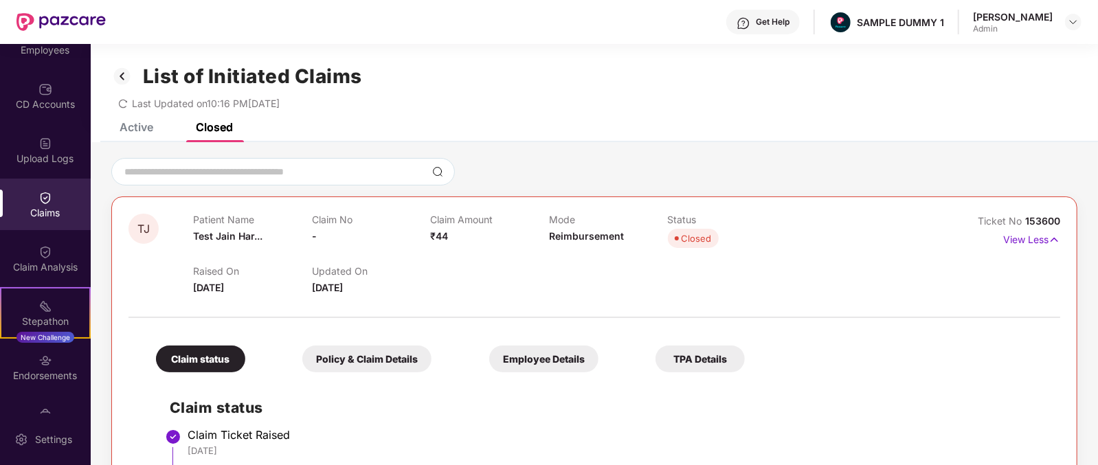
click at [529, 71] on div "List of Initiated Claims" at bounding box center [594, 76] width 966 height 23
click at [34, 249] on div "Claim Analysis" at bounding box center [45, 259] width 91 height 52
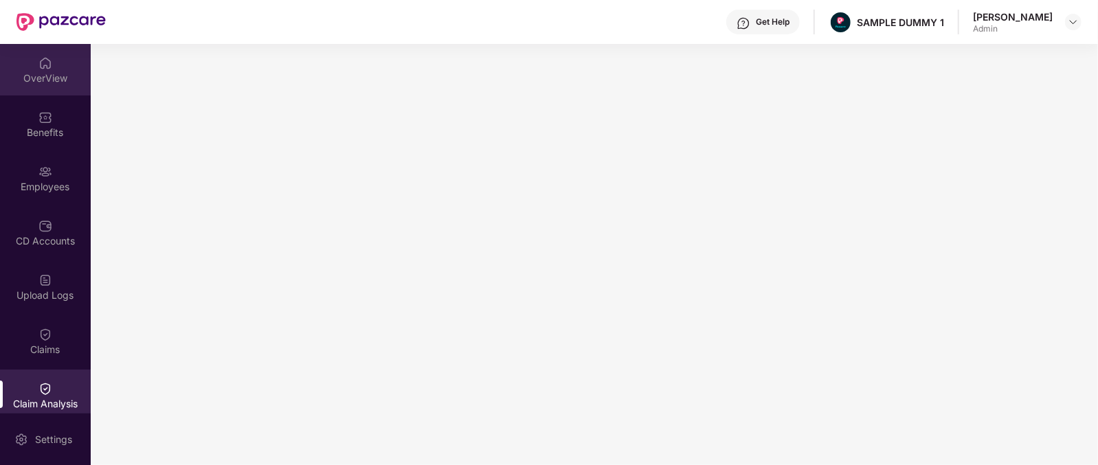
click at [41, 66] on img at bounding box center [45, 63] width 14 height 14
